Goal: Task Accomplishment & Management: Manage account settings

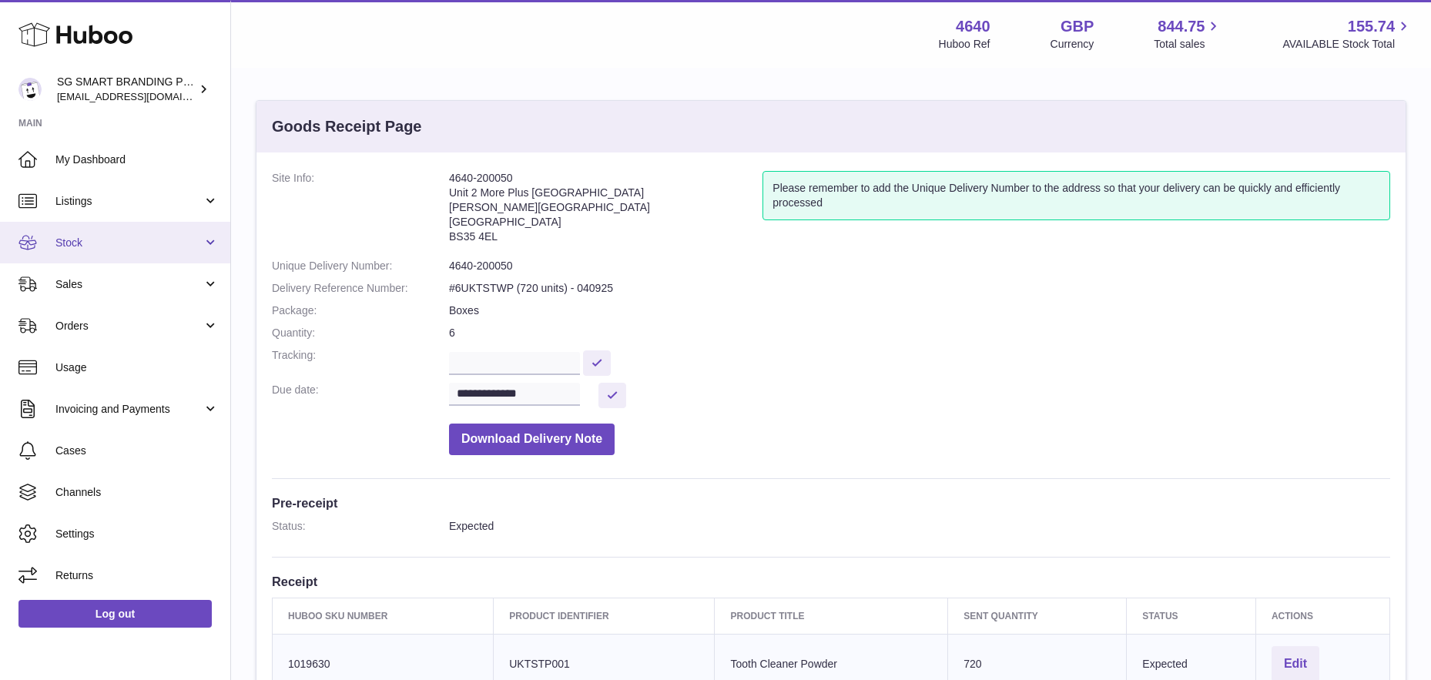
click at [120, 243] on span "Stock" at bounding box center [128, 243] width 147 height 15
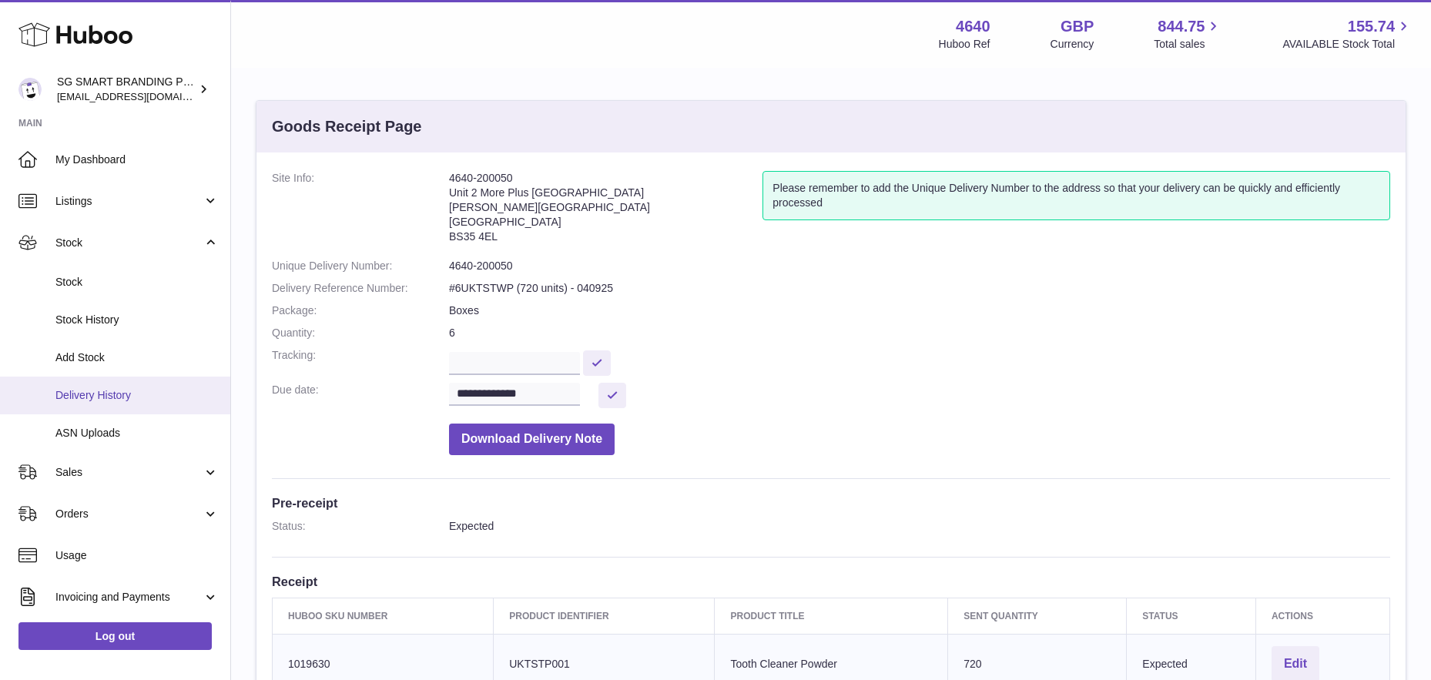
click at [112, 385] on link "Delivery History" at bounding box center [115, 396] width 230 height 38
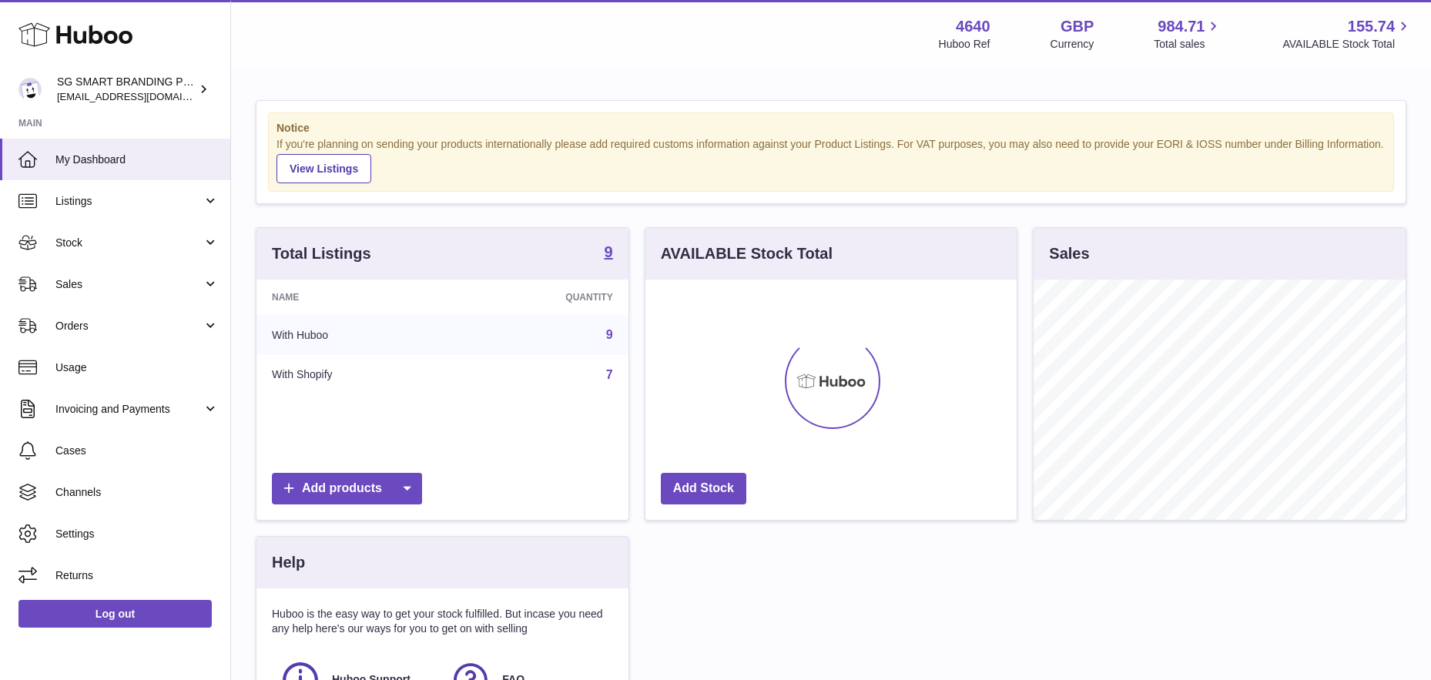
scroll to position [240, 371]
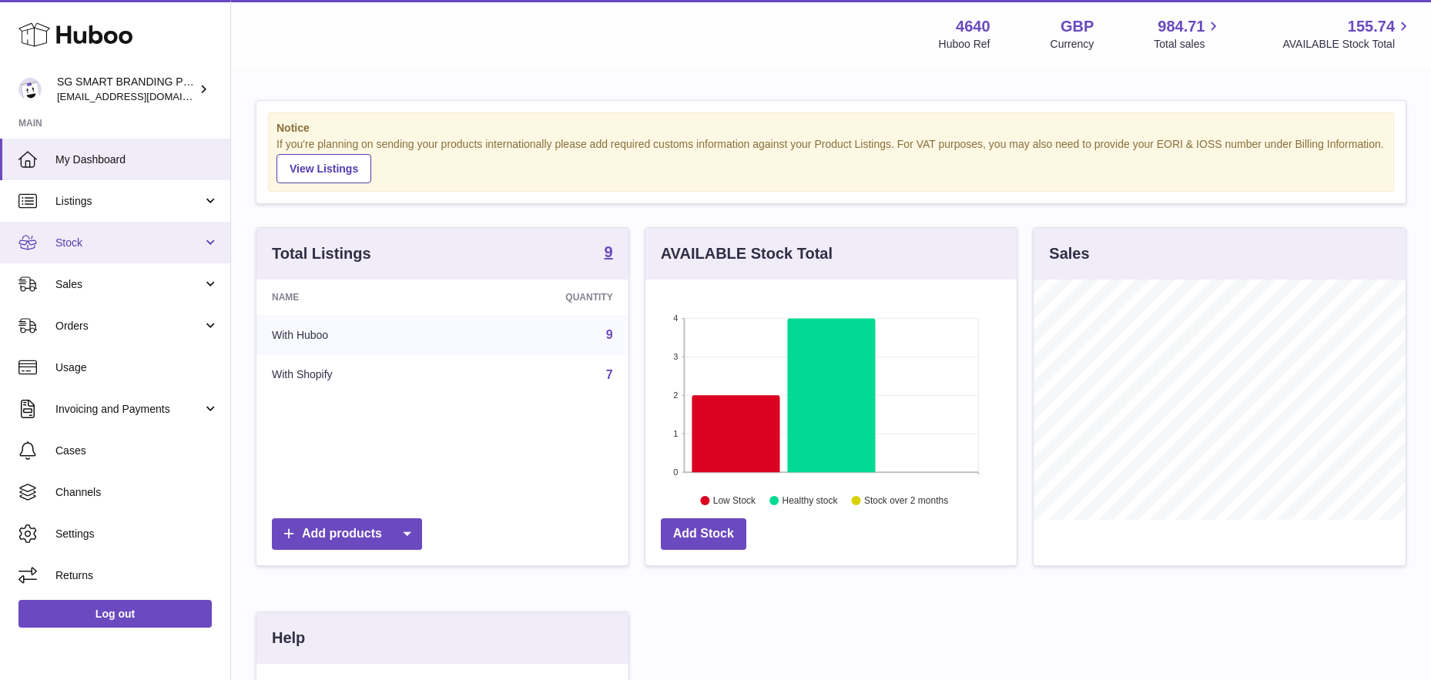
click at [144, 237] on span "Stock" at bounding box center [128, 243] width 147 height 15
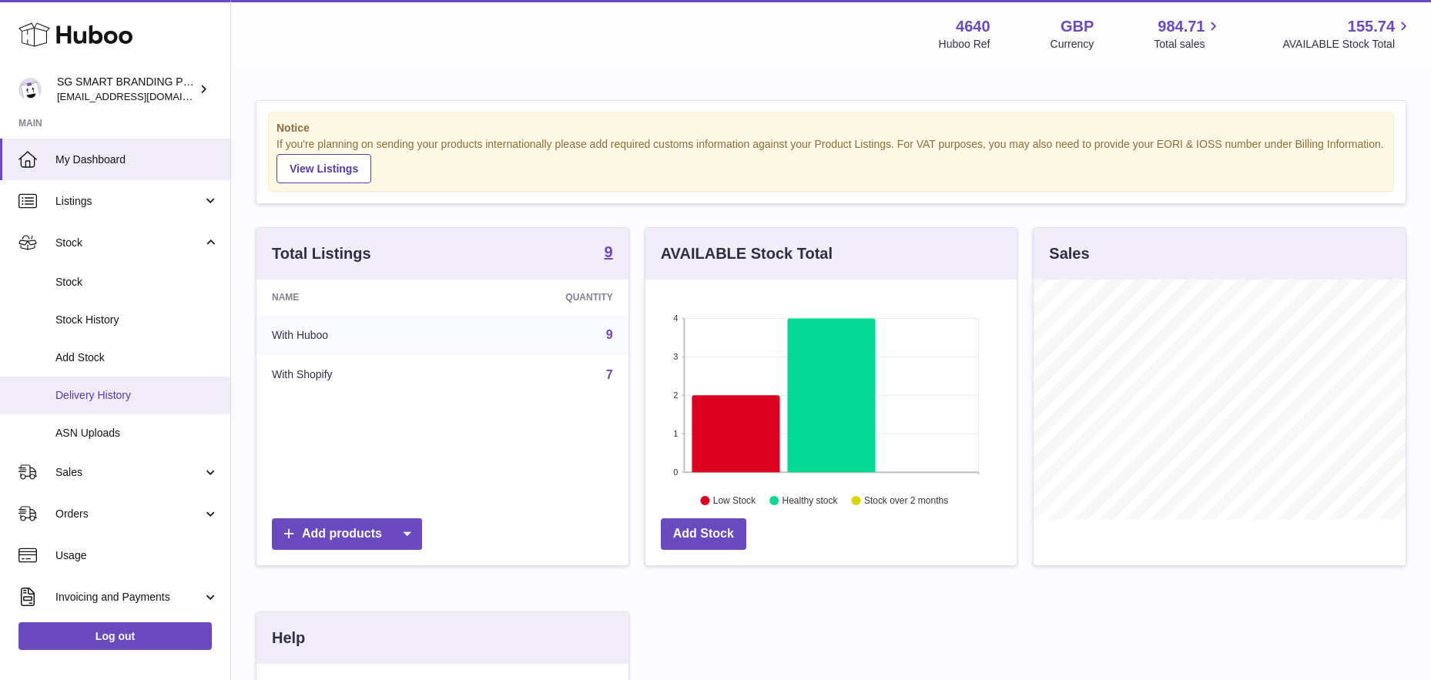
click at [96, 394] on span "Delivery History" at bounding box center [136, 395] width 163 height 15
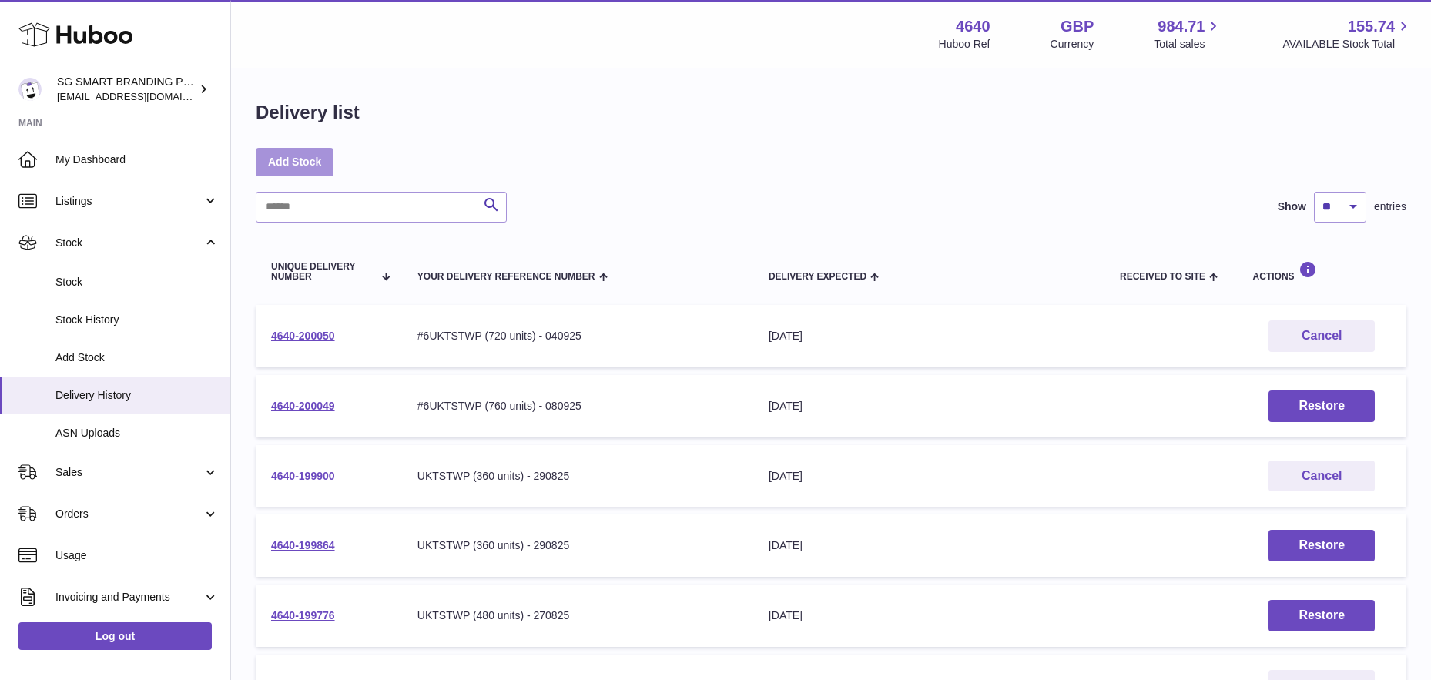
click at [283, 169] on link "Add Stock" at bounding box center [295, 162] width 78 height 28
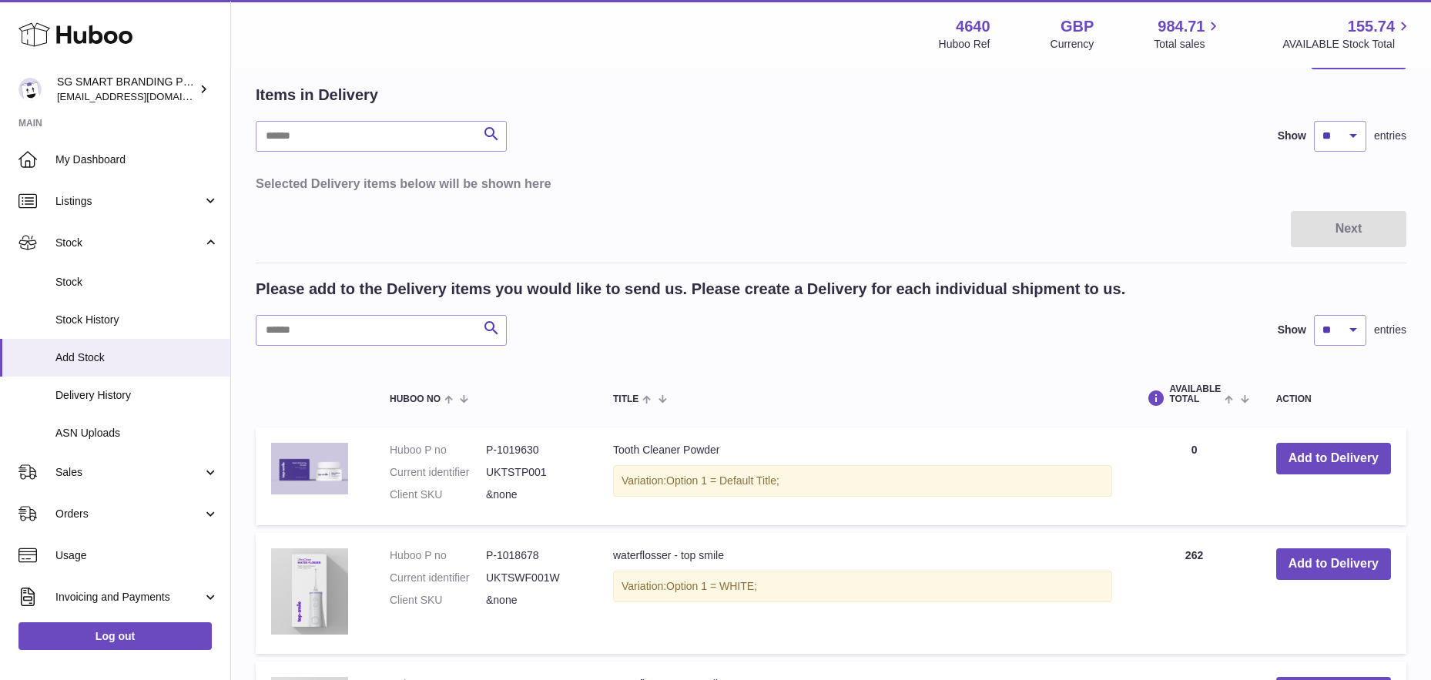
scroll to position [64, 0]
